Goal: Task Accomplishment & Management: Complete application form

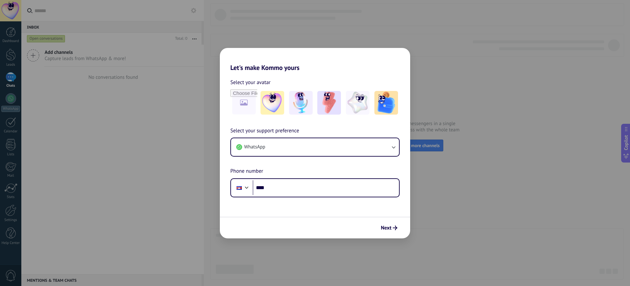
click at [181, 77] on div "Let's make Kommo yours Select your avatar Select your support preference WhatsA…" at bounding box center [315, 143] width 630 height 286
click at [310, 180] on div "Phone ****" at bounding box center [314, 187] width 169 height 19
drag, startPoint x: 299, startPoint y: 204, endPoint x: 311, endPoint y: 184, distance: 23.9
click at [302, 202] on form "Select your avatar Select your support preference WhatsApp Phone number Phone *…" at bounding box center [315, 155] width 190 height 167
drag, startPoint x: 312, startPoint y: 183, endPoint x: 314, endPoint y: 179, distance: 5.0
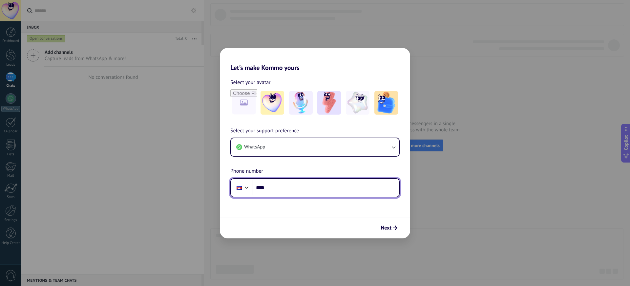
click at [314, 179] on div "Phone ****" at bounding box center [314, 187] width 169 height 19
click at [251, 182] on div "Phone ****" at bounding box center [314, 187] width 169 height 19
click at [245, 187] on div at bounding box center [247, 187] width 8 height 8
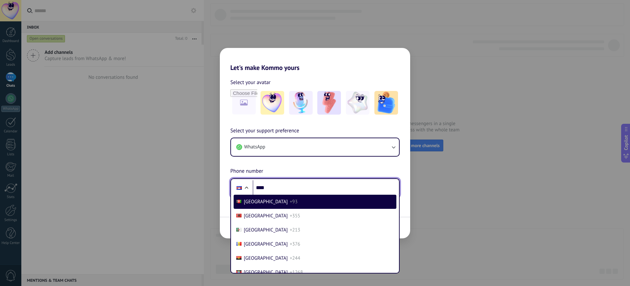
click at [295, 183] on input "****" at bounding box center [326, 187] width 146 height 15
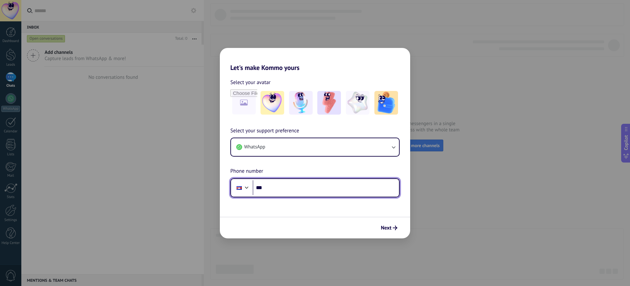
type input "**"
click at [295, 190] on input "***" at bounding box center [326, 187] width 146 height 15
paste input "**********"
drag, startPoint x: 272, startPoint y: 189, endPoint x: 267, endPoint y: 189, distance: 4.9
click at [267, 189] on input "**********" at bounding box center [326, 187] width 146 height 15
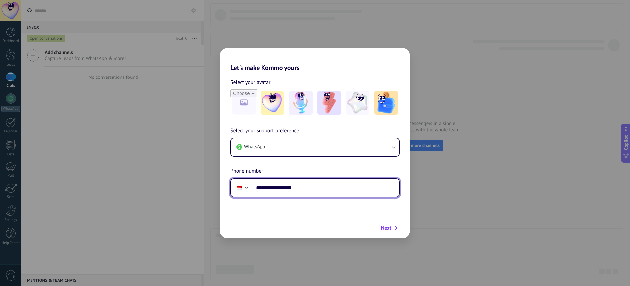
type input "**********"
click at [388, 230] on span "Next" at bounding box center [386, 227] width 11 height 5
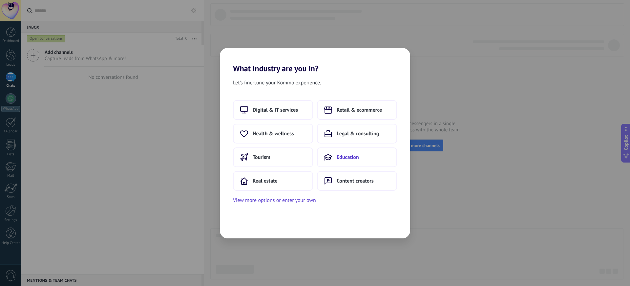
click at [355, 158] on span "Education" at bounding box center [348, 157] width 22 height 7
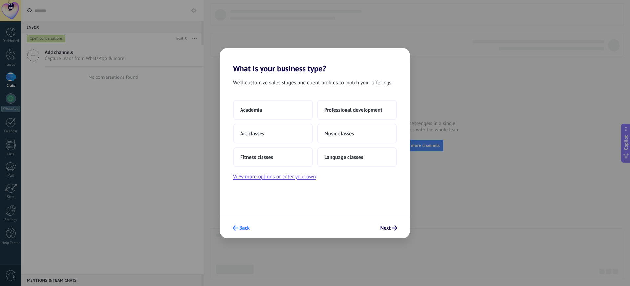
click at [239, 233] on button "Back" at bounding box center [241, 227] width 23 height 11
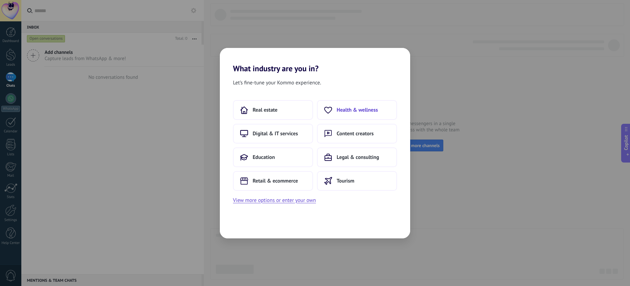
click at [334, 113] on button "Health & wellness" at bounding box center [357, 110] width 80 height 20
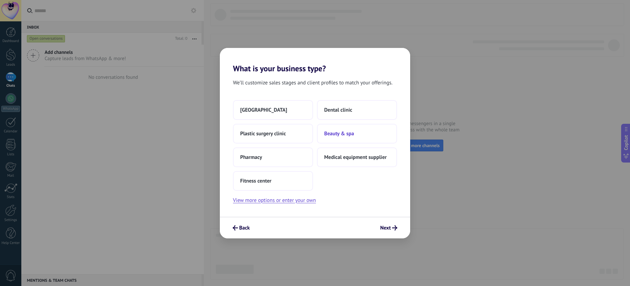
click at [318, 130] on button "Beauty & spa" at bounding box center [357, 134] width 80 height 20
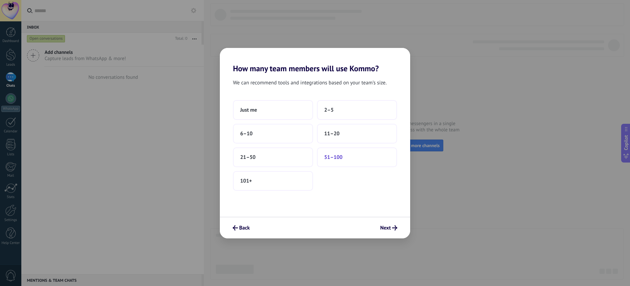
click at [329, 158] on span "51–100" at bounding box center [333, 157] width 18 height 7
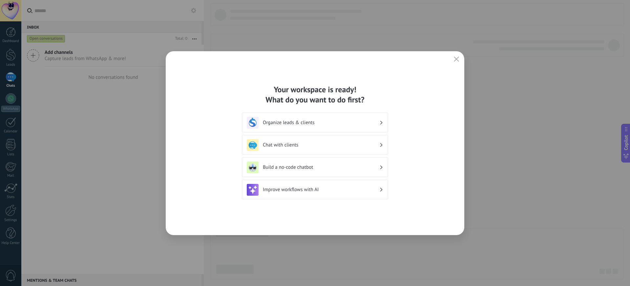
click at [325, 141] on div "Chat with clients" at bounding box center [315, 145] width 137 height 12
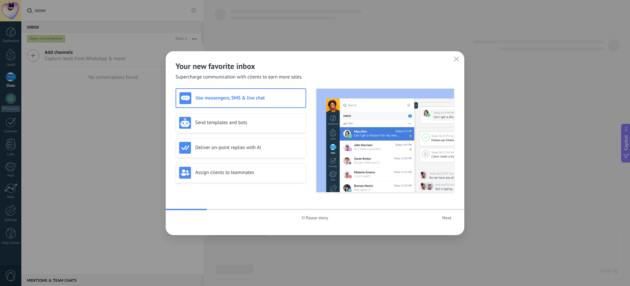
click at [451, 215] on span "Next" at bounding box center [446, 217] width 9 height 5
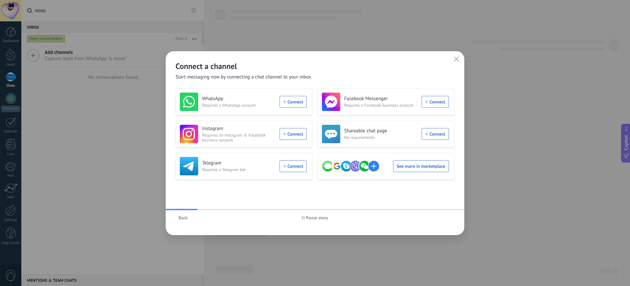
click at [298, 97] on div "WhatsApp Requires a WhatsApp account Connect" at bounding box center [243, 102] width 127 height 18
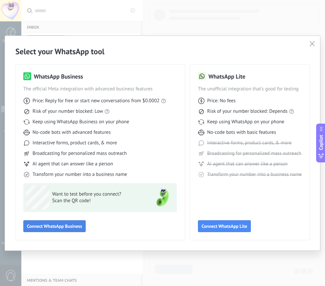
click at [41, 224] on span "Connect WhatsApp Business" at bounding box center [54, 226] width 55 height 5
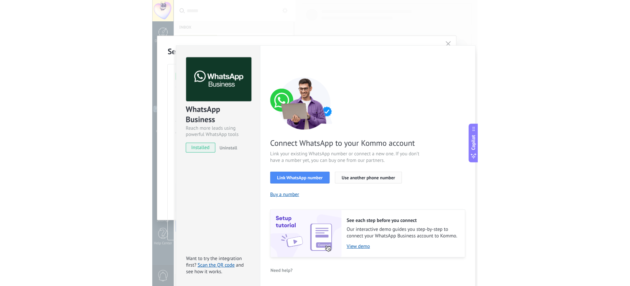
scroll to position [0, 0]
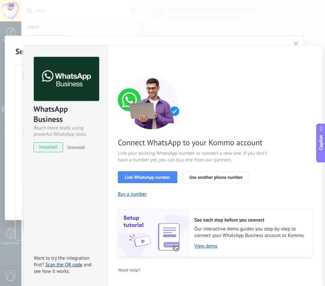
click at [73, 266] on link "Scan the QR code" at bounding box center [63, 264] width 37 height 6
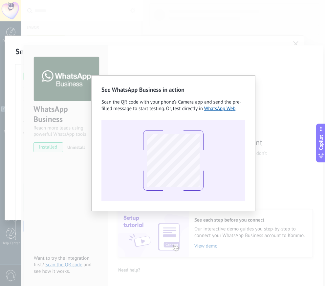
click at [256, 72] on div "See WhatsApp Business in action Scan the QR code with your phone’s Camera app a…" at bounding box center [173, 143] width 304 height 286
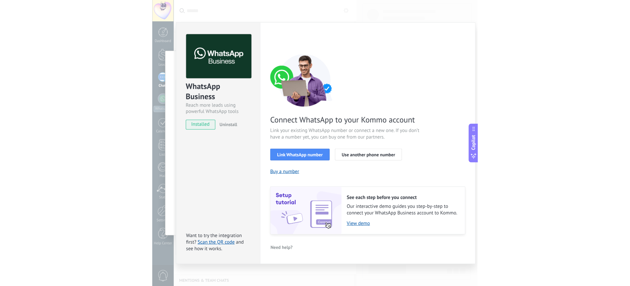
scroll to position [0, 0]
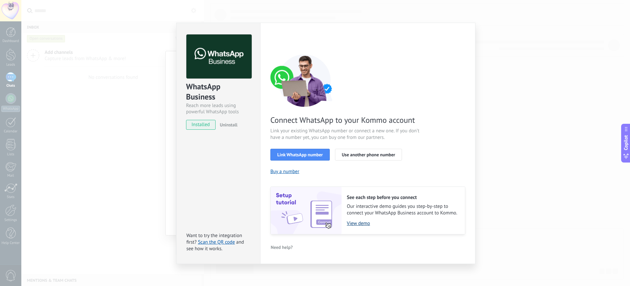
click at [360, 224] on link "View demo" at bounding box center [403, 223] width 112 height 6
click at [225, 125] on span "Uninstall" at bounding box center [229, 125] width 18 height 6
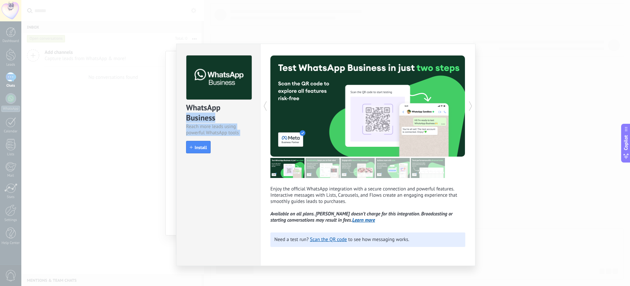
drag, startPoint x: 352, startPoint y: 119, endPoint x: 269, endPoint y: 107, distance: 83.6
click at [259, 107] on div "WhatsApp Business Reach more leads using powerful WhatsApp tools install Instal…" at bounding box center [325, 155] width 299 height 222
drag, startPoint x: 462, startPoint y: 102, endPoint x: 481, endPoint y: 105, distance: 19.0
click at [465, 104] on div at bounding box center [367, 105] width 195 height 101
click at [470, 106] on icon at bounding box center [470, 105] width 7 height 13
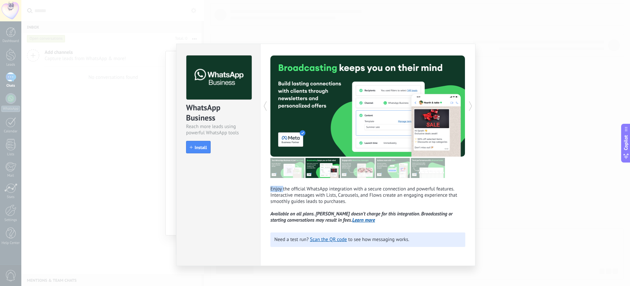
click at [470, 106] on icon at bounding box center [470, 105] width 7 height 13
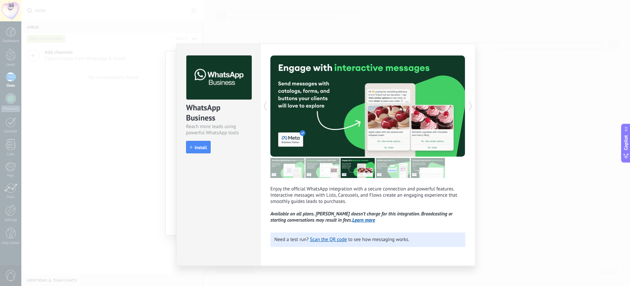
click at [470, 106] on icon at bounding box center [470, 105] width 7 height 13
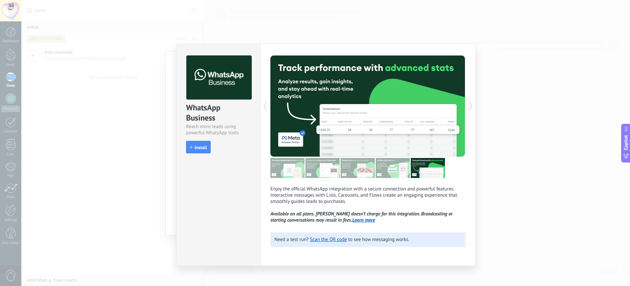
click at [470, 106] on icon at bounding box center [470, 105] width 7 height 13
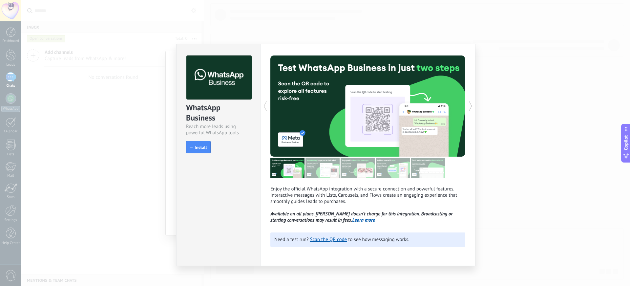
click at [470, 106] on icon at bounding box center [470, 105] width 7 height 13
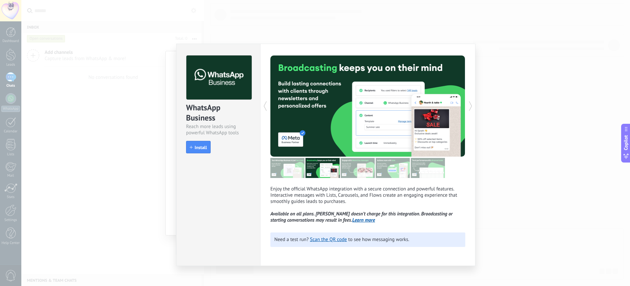
click at [470, 106] on icon at bounding box center [470, 105] width 7 height 13
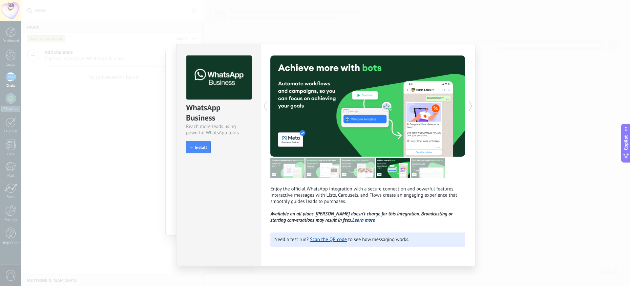
click at [470, 106] on icon at bounding box center [470, 105] width 7 height 13
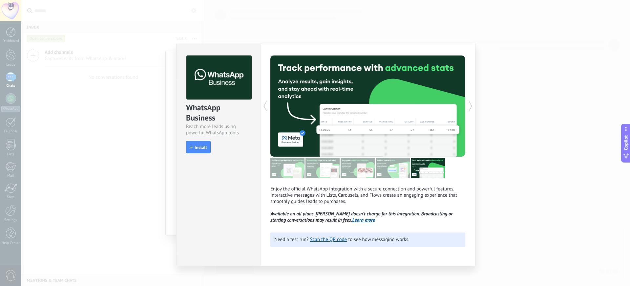
click at [470, 106] on icon at bounding box center [470, 105] width 7 height 13
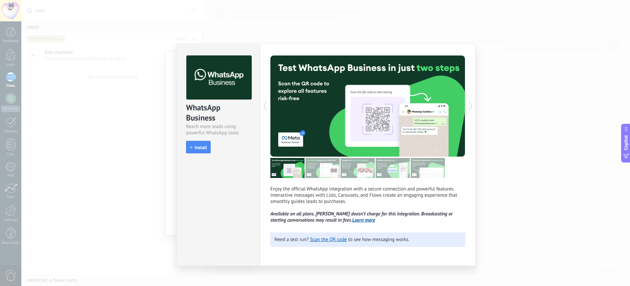
click at [470, 106] on icon at bounding box center [470, 105] width 7 height 13
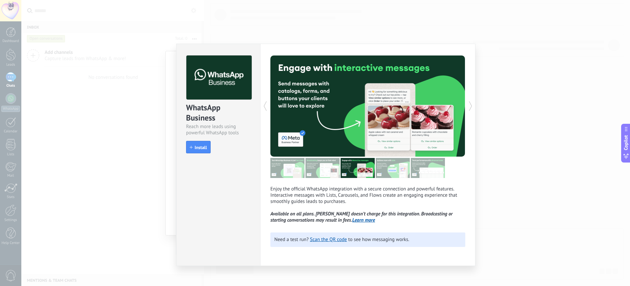
click at [470, 106] on icon at bounding box center [470, 105] width 7 height 13
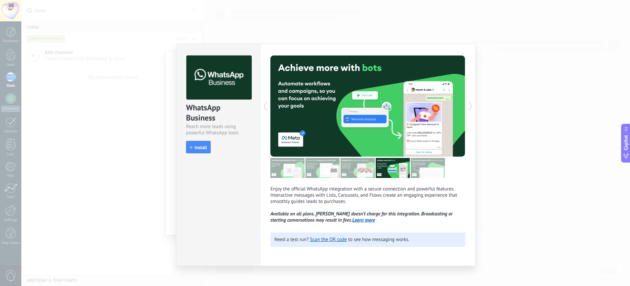
click at [470, 106] on icon at bounding box center [470, 105] width 7 height 13
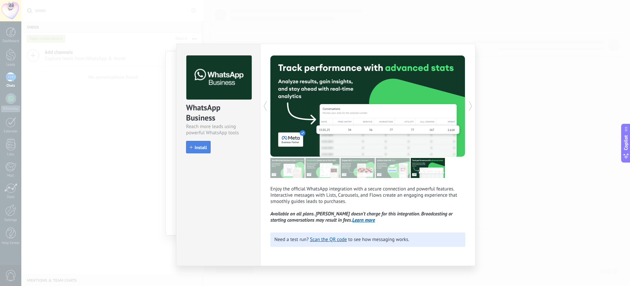
click at [190, 149] on span "Install" at bounding box center [198, 147] width 17 height 5
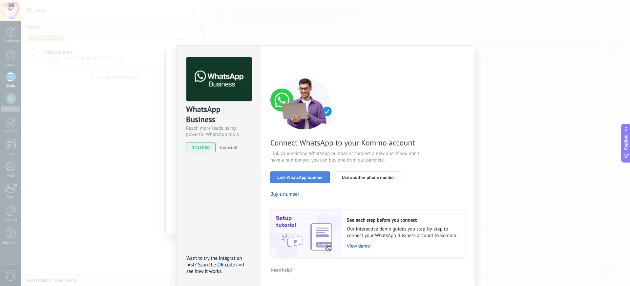
click at [310, 174] on button "Link WhatsApp number" at bounding box center [299, 177] width 59 height 12
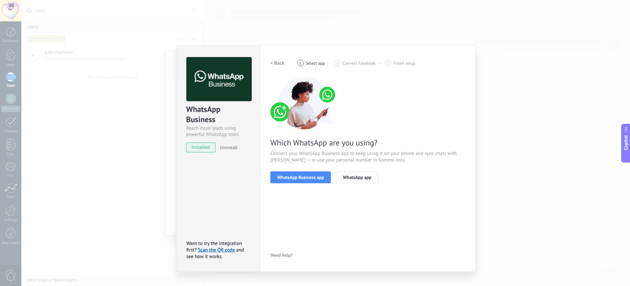
click at [363, 173] on button "WhatsApp app" at bounding box center [357, 177] width 42 height 12
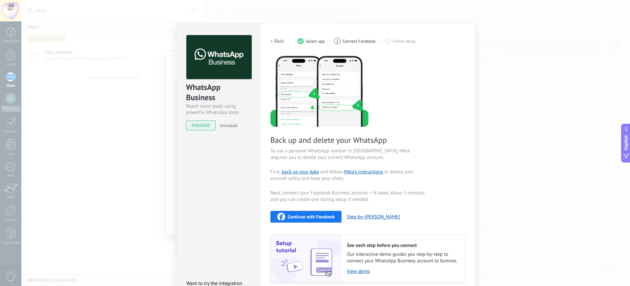
scroll to position [47, 0]
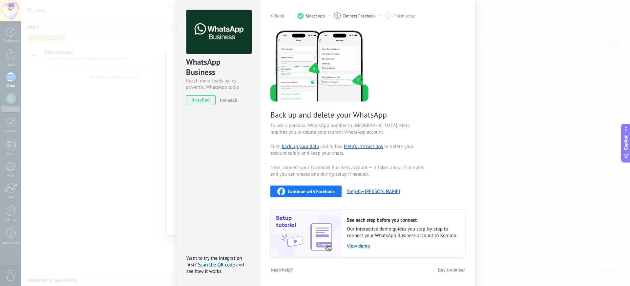
click at [317, 192] on span "Continue with Facebook" at bounding box center [311, 191] width 47 height 5
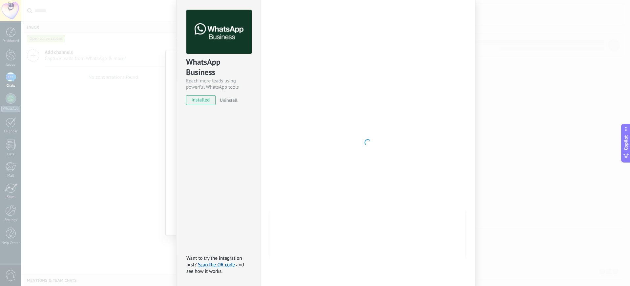
click at [203, 100] on span "installed" at bounding box center [200, 100] width 29 height 10
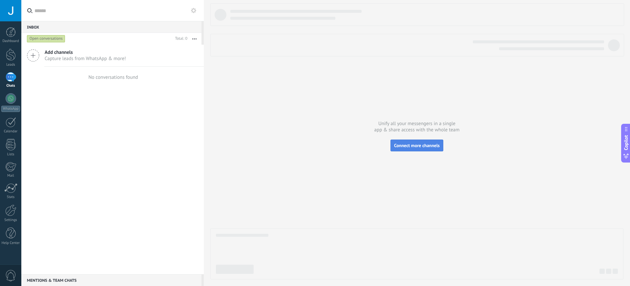
click at [426, 144] on span "Connect more channels" at bounding box center [417, 145] width 46 height 6
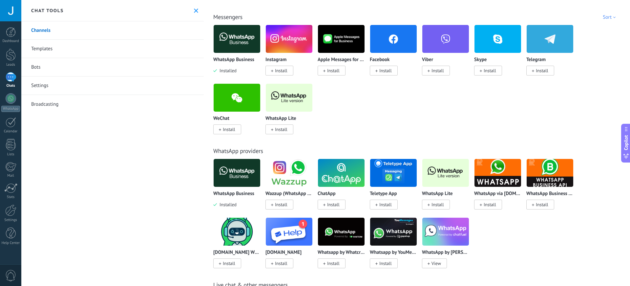
scroll to position [164, 0]
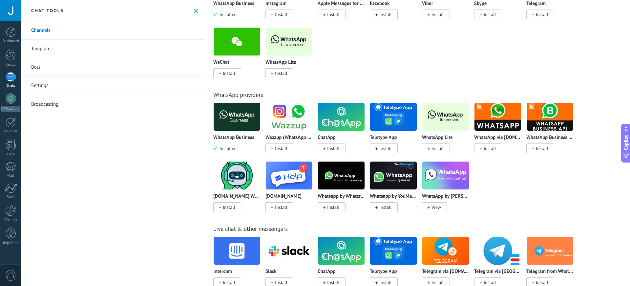
click at [291, 117] on img at bounding box center [289, 117] width 47 height 32
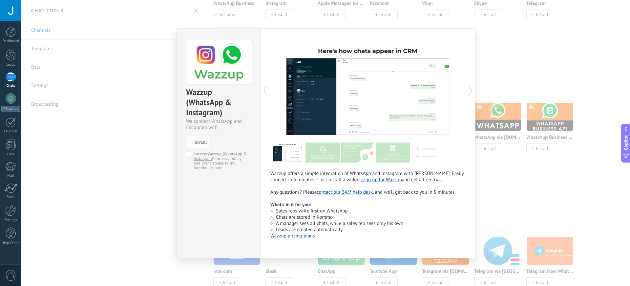
click at [472, 89] on icon at bounding box center [470, 90] width 7 height 13
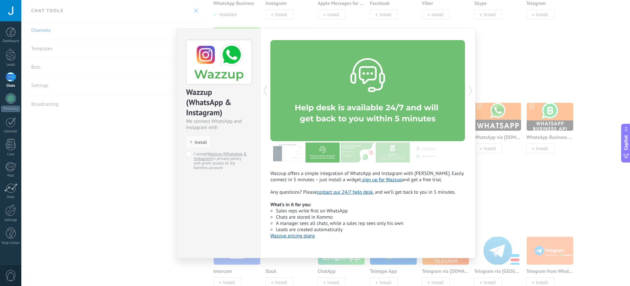
click at [472, 89] on icon at bounding box center [470, 90] width 7 height 13
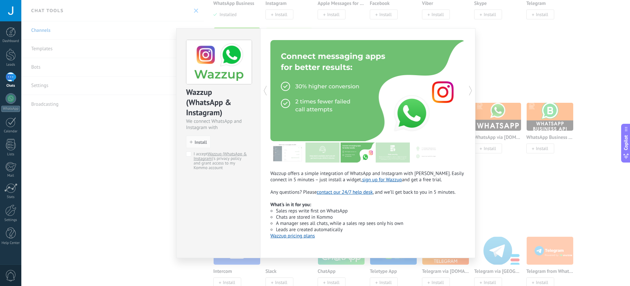
click at [472, 89] on icon at bounding box center [470, 90] width 7 height 13
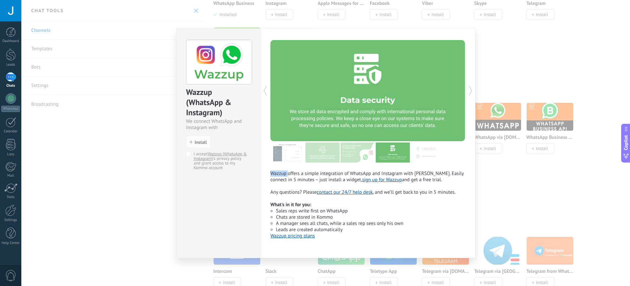
click at [472, 89] on icon at bounding box center [470, 90] width 7 height 13
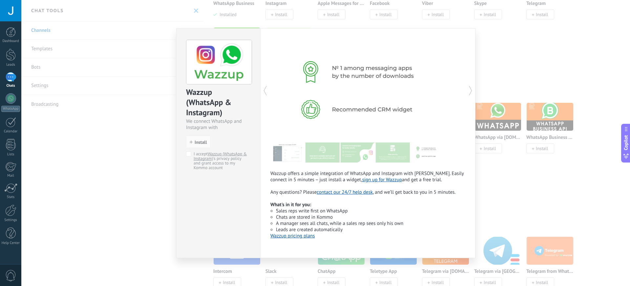
click at [472, 89] on icon at bounding box center [470, 90] width 7 height 13
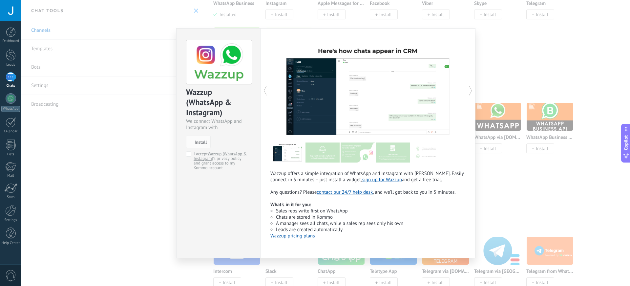
click at [504, 71] on div "Wazzup (WhatsApp & Instagram) We connect WhatsApp and Instagram with Kommo inst…" at bounding box center [325, 143] width 609 height 286
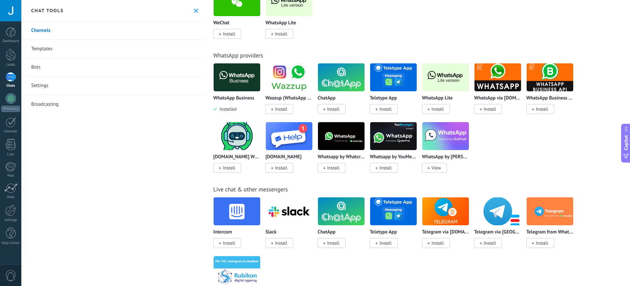
scroll to position [131, 0]
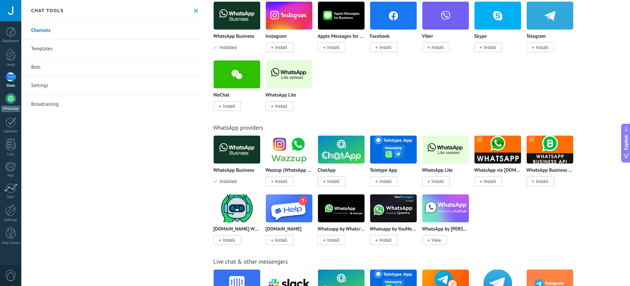
click at [11, 100] on div at bounding box center [11, 98] width 11 height 11
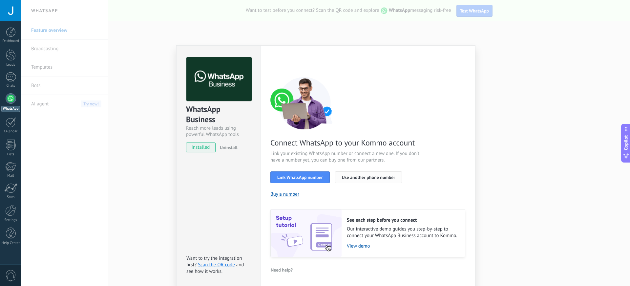
click at [377, 179] on span "Use another phone number" at bounding box center [368, 177] width 53 height 5
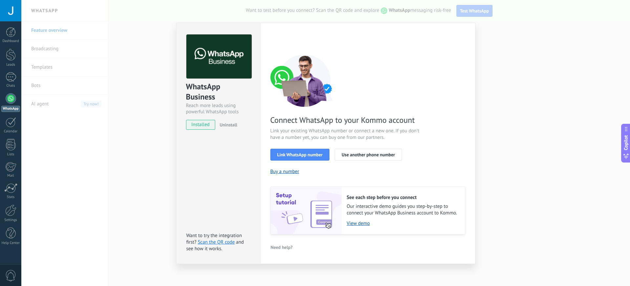
click at [140, 57] on div "WhatsApp Business Reach more leads using powerful WhatsApp tools installed Unin…" at bounding box center [325, 143] width 609 height 286
